Goal: Transaction & Acquisition: Purchase product/service

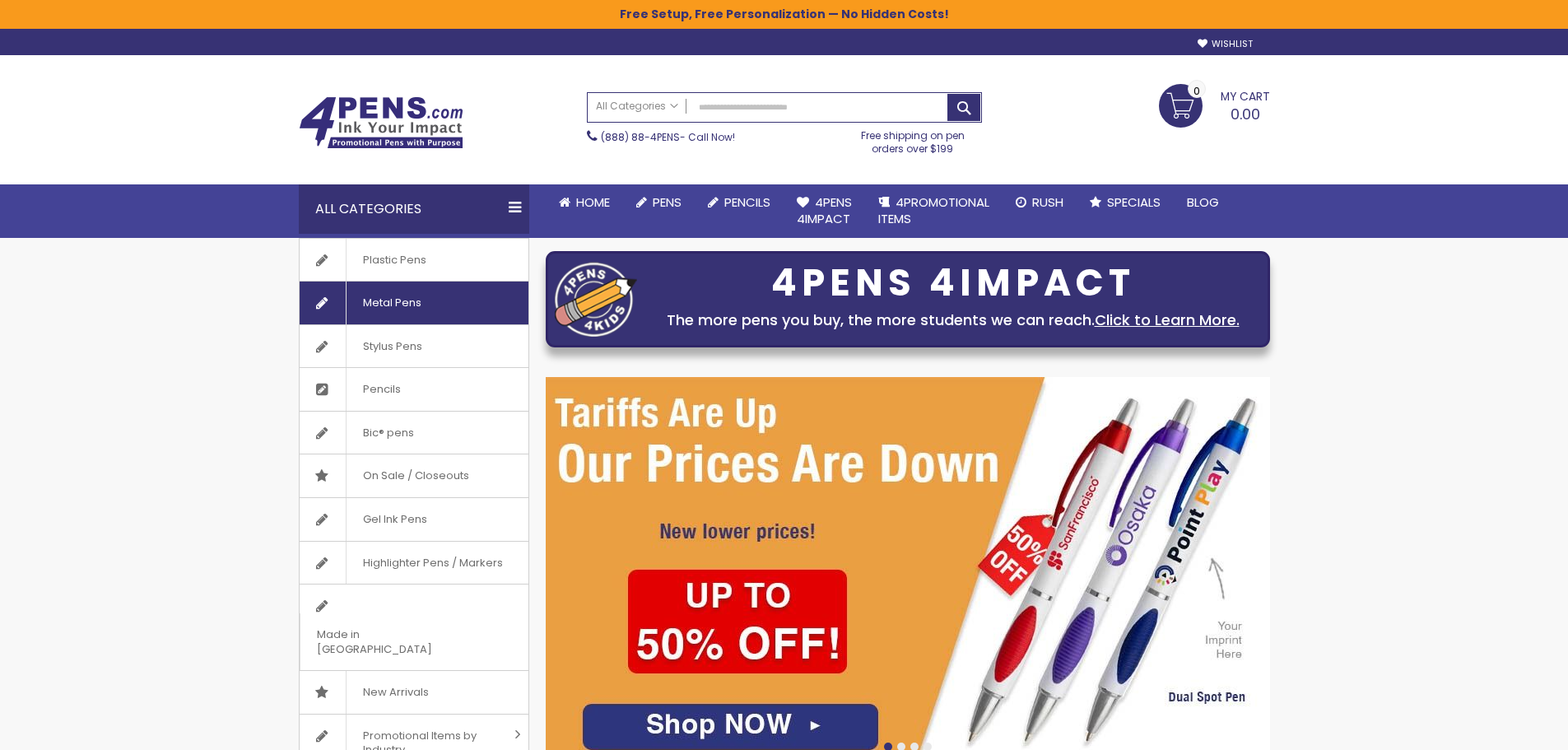
click at [400, 305] on span "Metal Pens" at bounding box center [392, 303] width 92 height 43
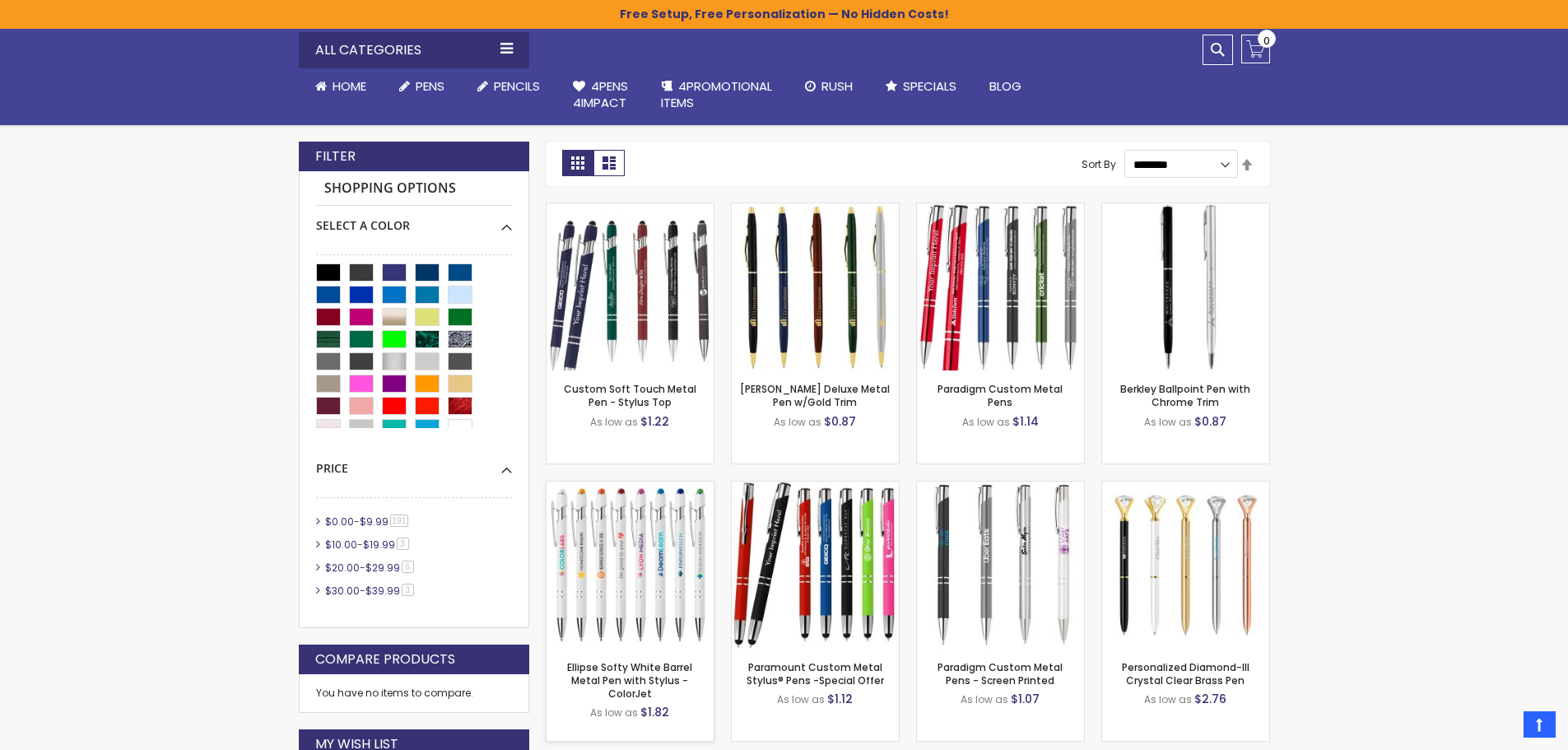
scroll to position [329, 0]
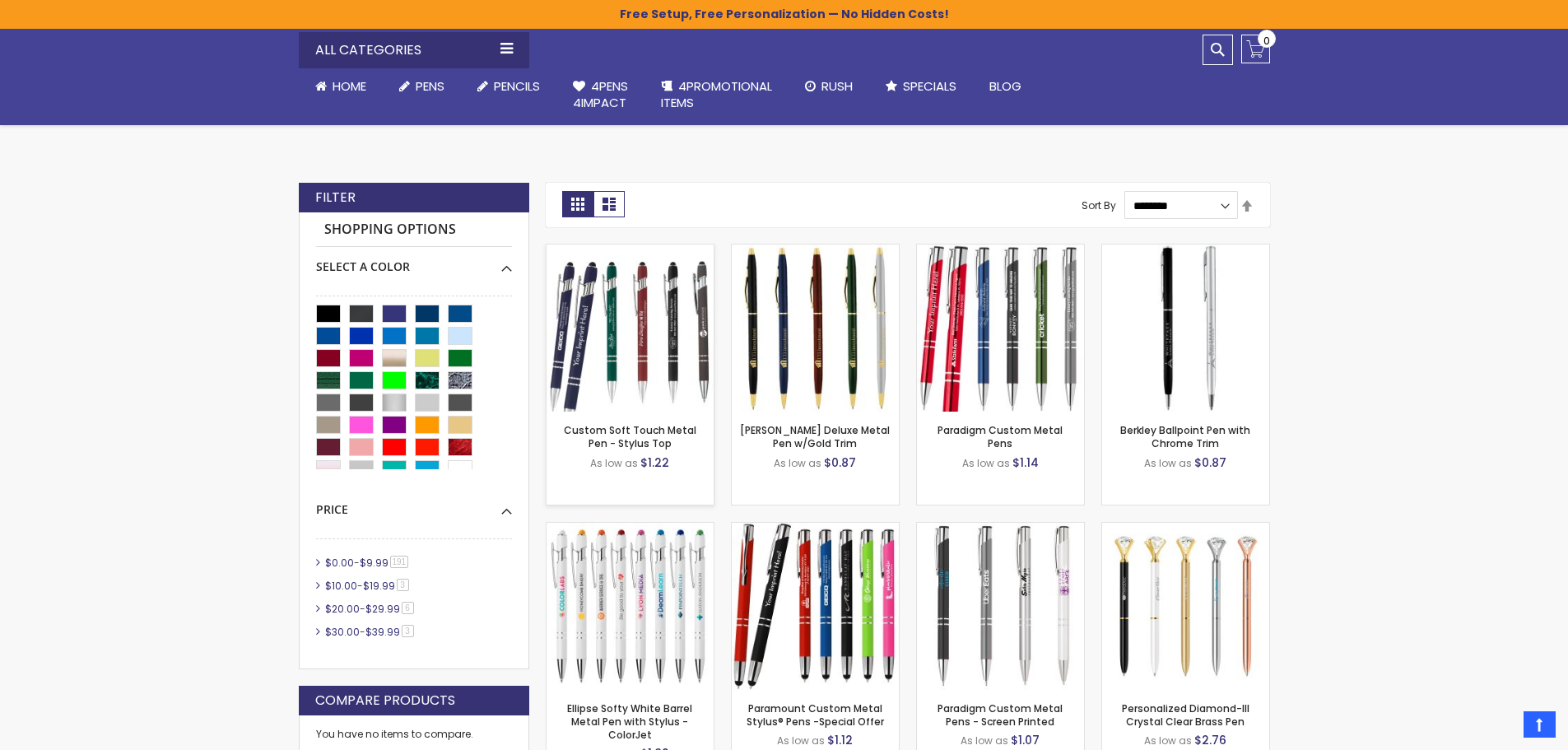
click at [661, 367] on img at bounding box center [630, 328] width 167 height 167
click at [1003, 276] on img at bounding box center [1001, 328] width 167 height 167
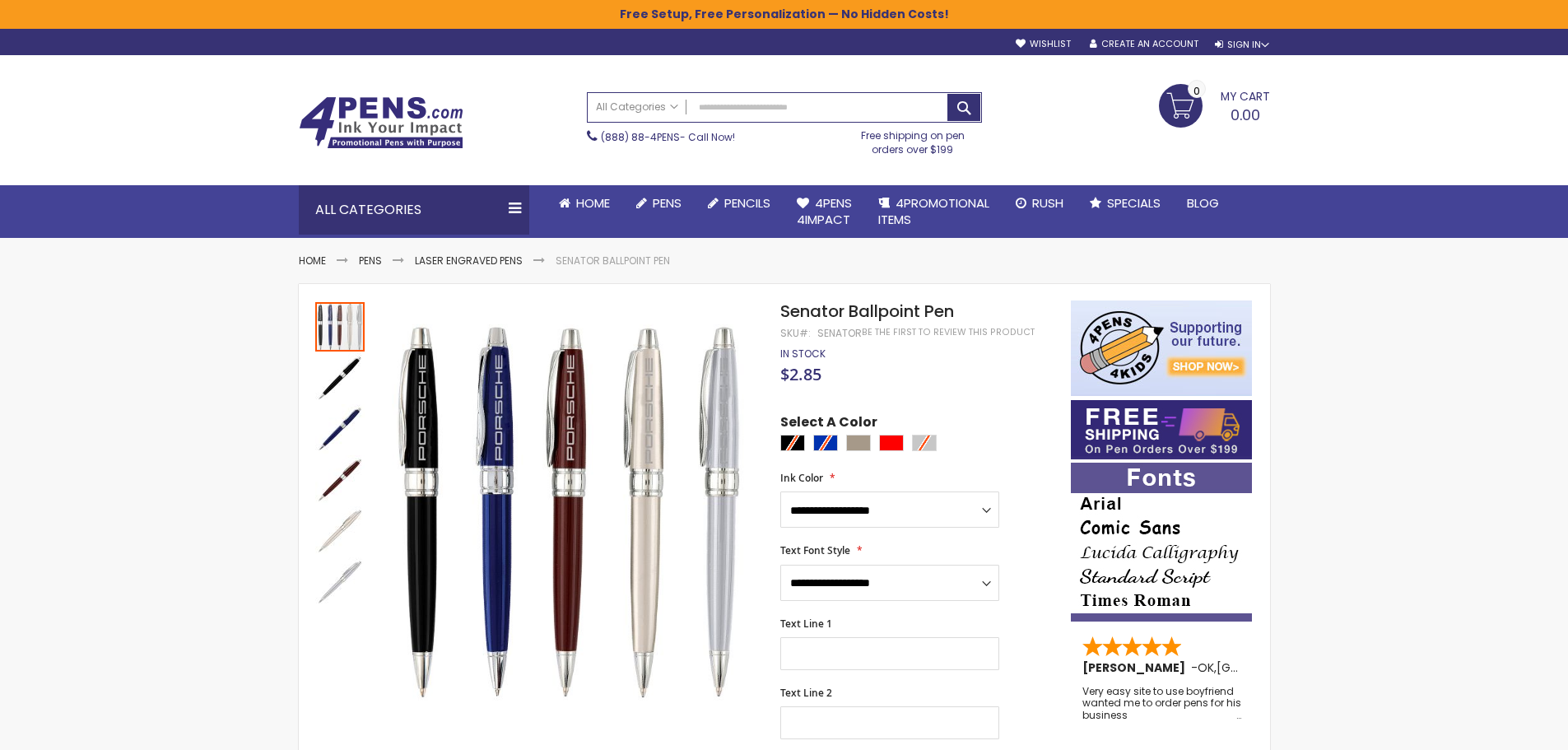
click at [828, 442] on div at bounding box center [921, 445] width 282 height 20
drag, startPoint x: 857, startPoint y: 438, endPoint x: 863, endPoint y: 449, distance: 12.5
click at [862, 448] on div "Nickel" at bounding box center [858, 443] width 25 height 17
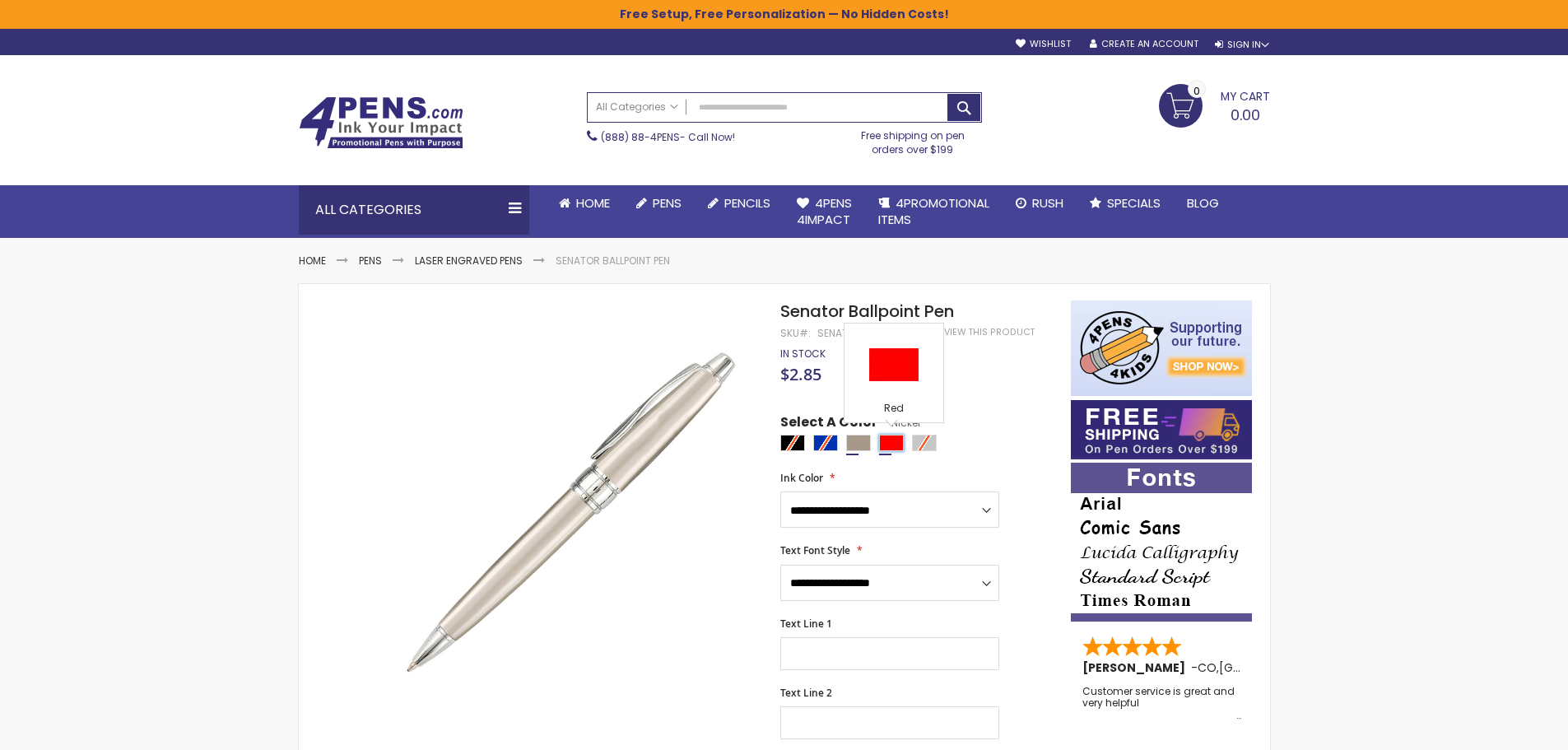
click at [890, 440] on div "Red" at bounding box center [892, 443] width 25 height 17
type input "****"
